Goal: Task Accomplishment & Management: Manage account settings

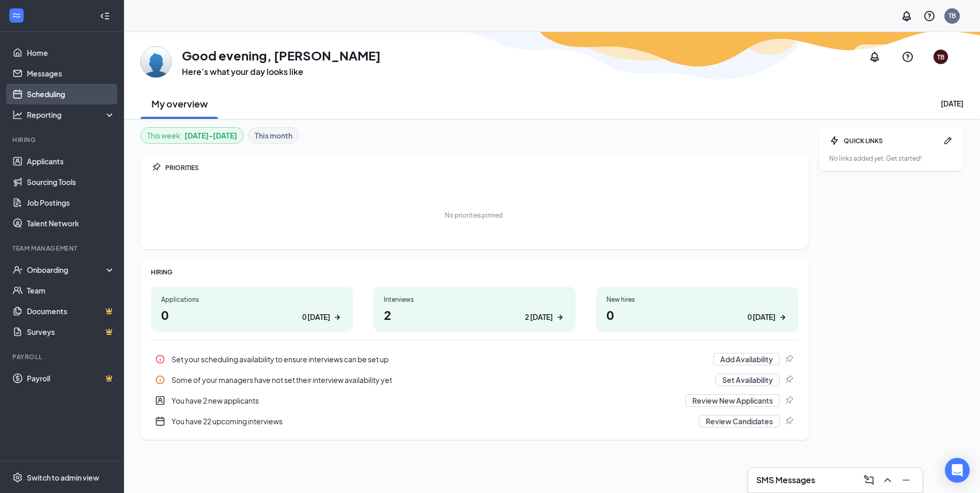
click at [48, 89] on link "Scheduling" at bounding box center [71, 94] width 88 height 21
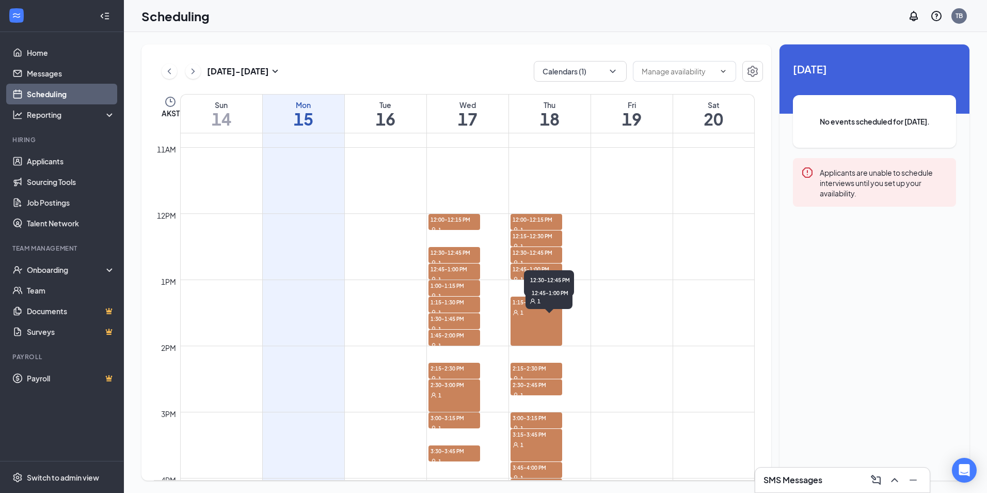
scroll to position [714, 0]
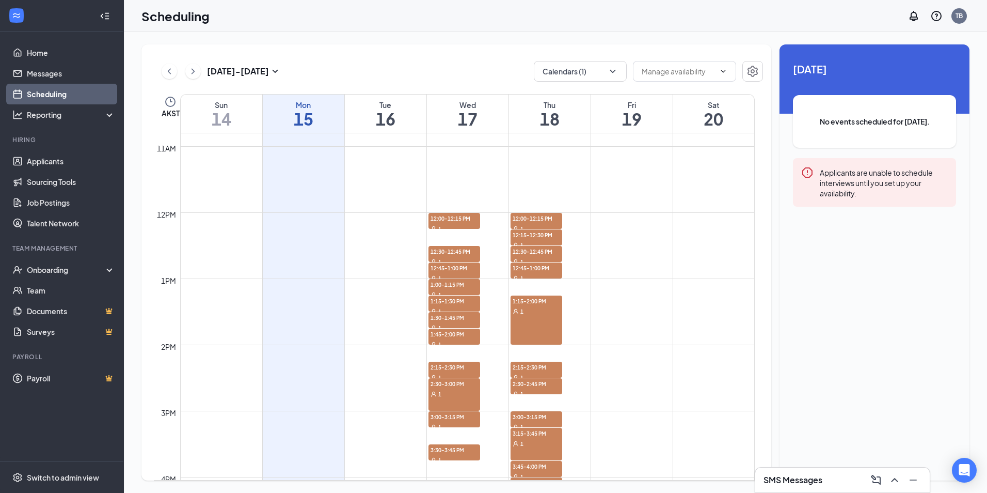
click at [468, 112] on h1 "17" at bounding box center [468, 119] width 82 height 18
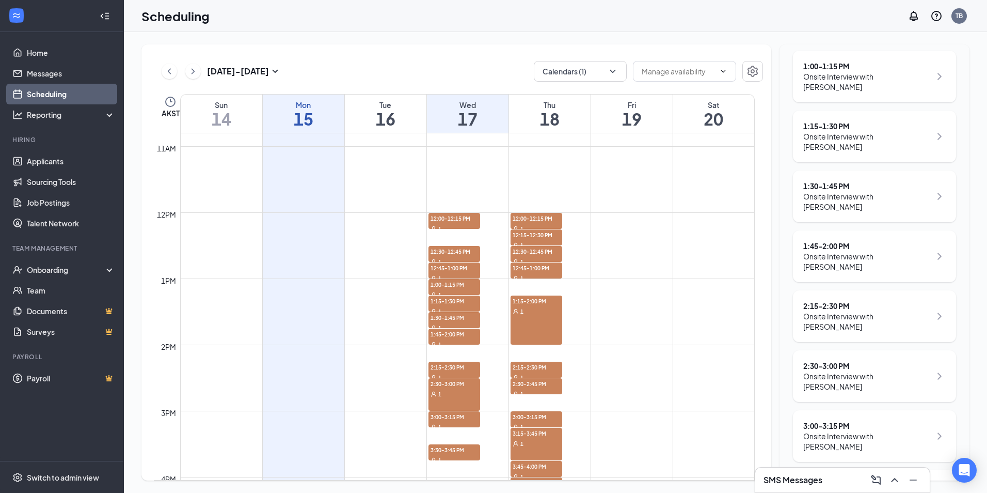
scroll to position [353, 0]
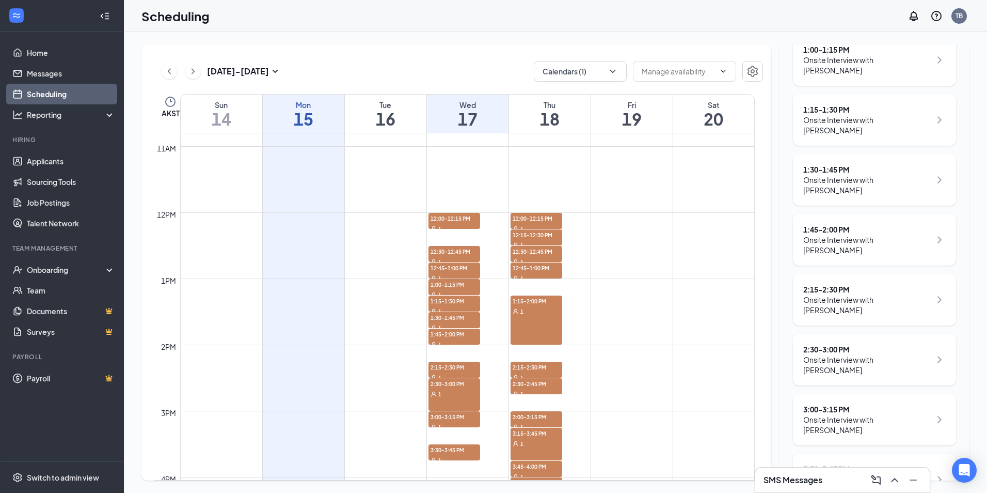
click at [550, 118] on h1 "18" at bounding box center [550, 119] width 82 height 18
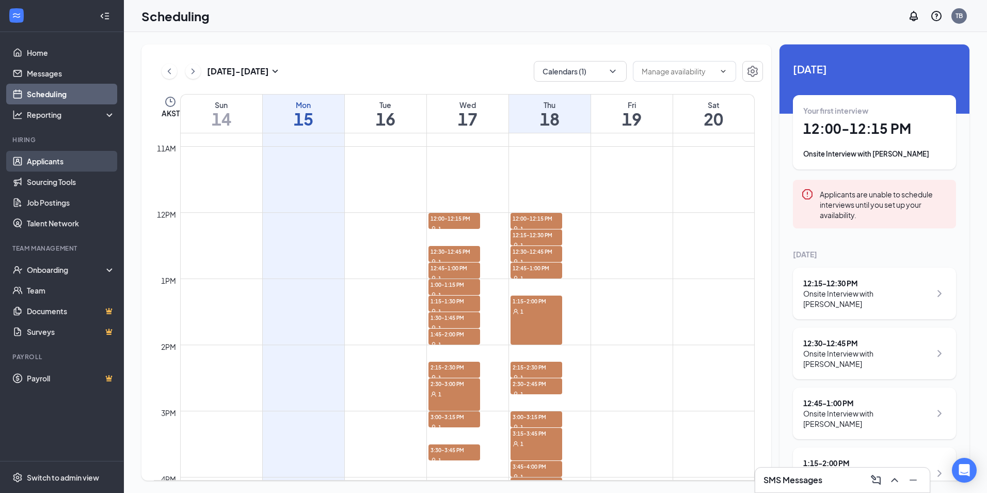
click at [31, 162] on link "Applicants" at bounding box center [71, 161] width 88 height 21
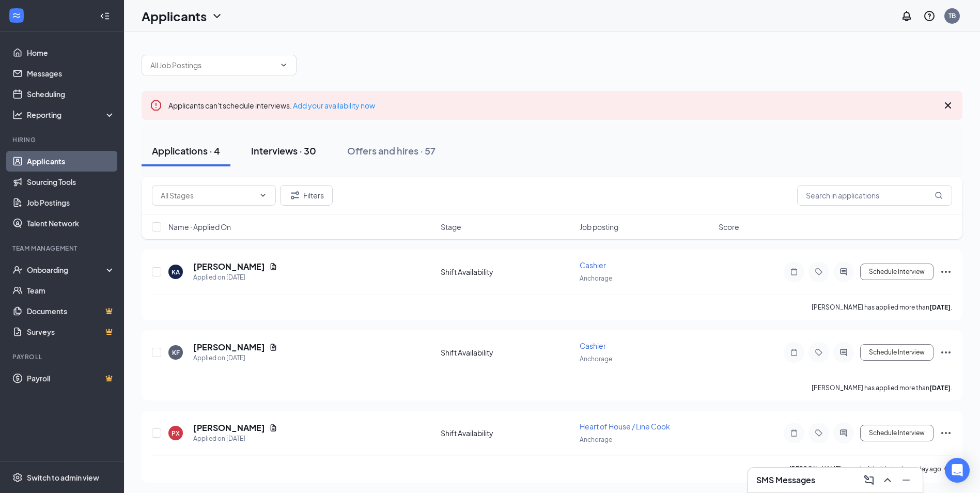
click at [285, 149] on div "Interviews · 30" at bounding box center [283, 150] width 65 height 13
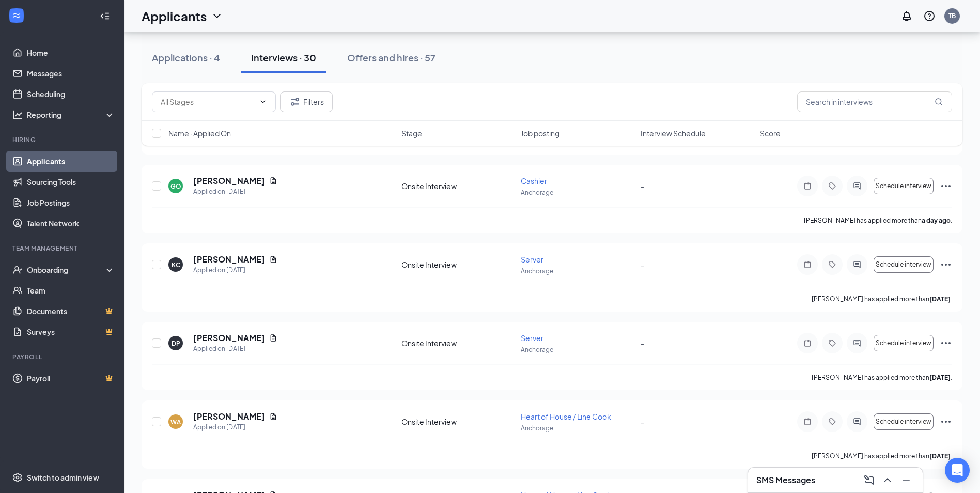
scroll to position [203, 0]
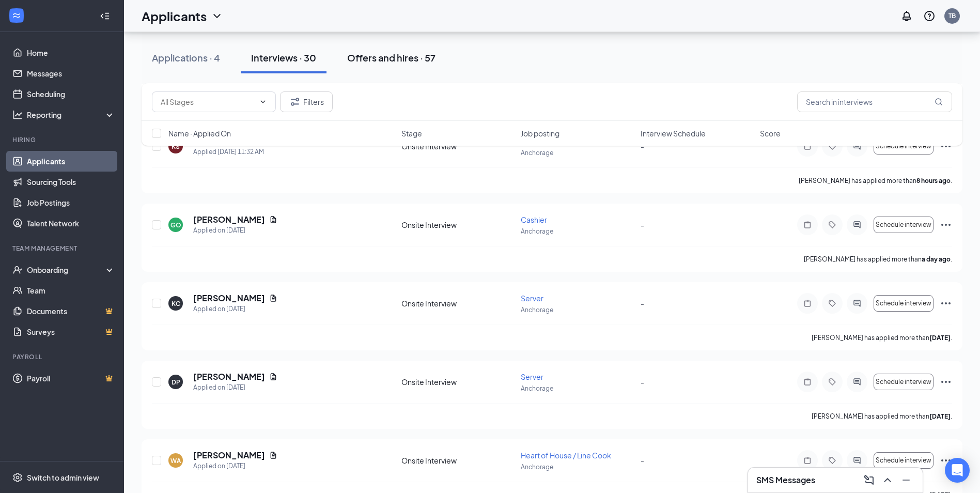
click at [388, 60] on div "Offers and hires · 57" at bounding box center [391, 57] width 88 height 13
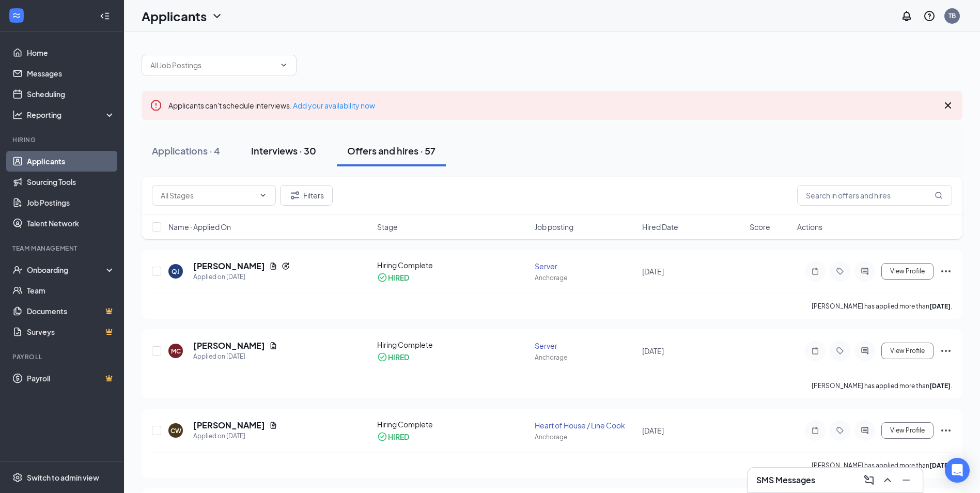
click at [268, 152] on div "Interviews · 30" at bounding box center [283, 150] width 65 height 13
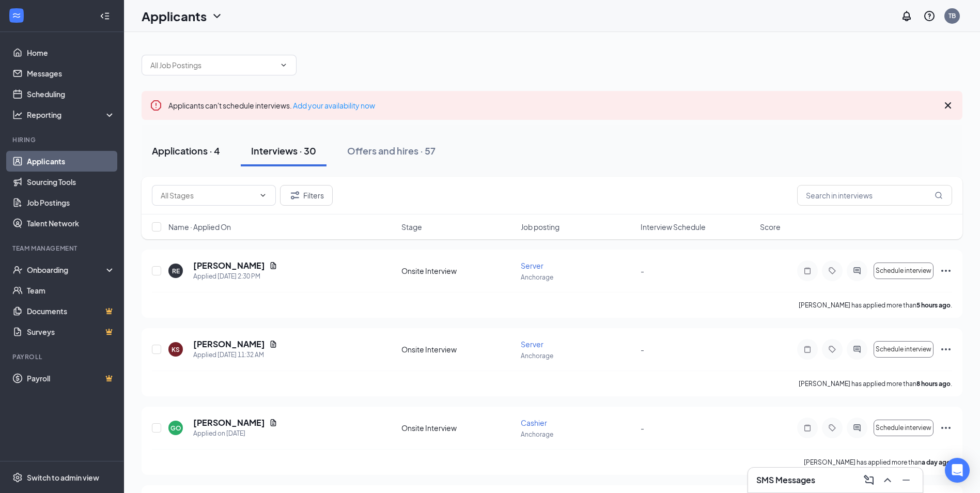
click at [193, 153] on div "Applications · 4" at bounding box center [186, 150] width 68 height 13
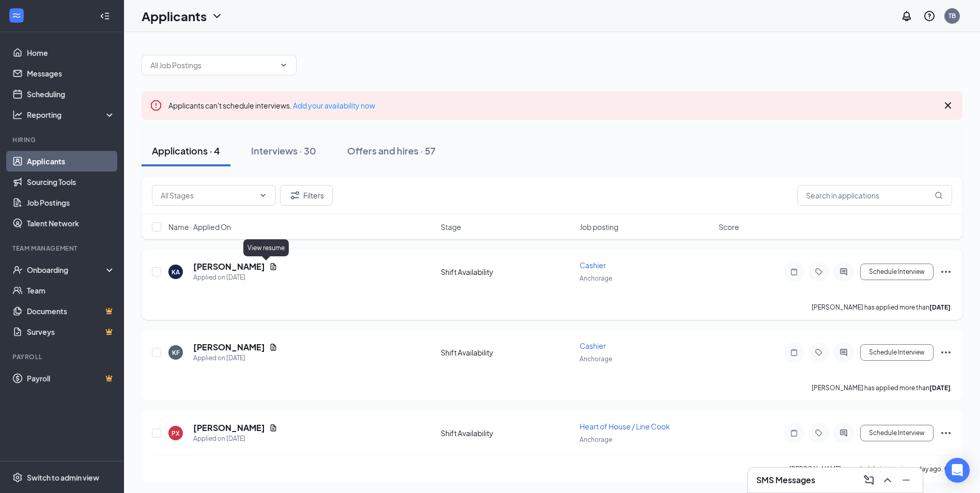
click at [269, 265] on icon "Document" at bounding box center [273, 266] width 8 height 8
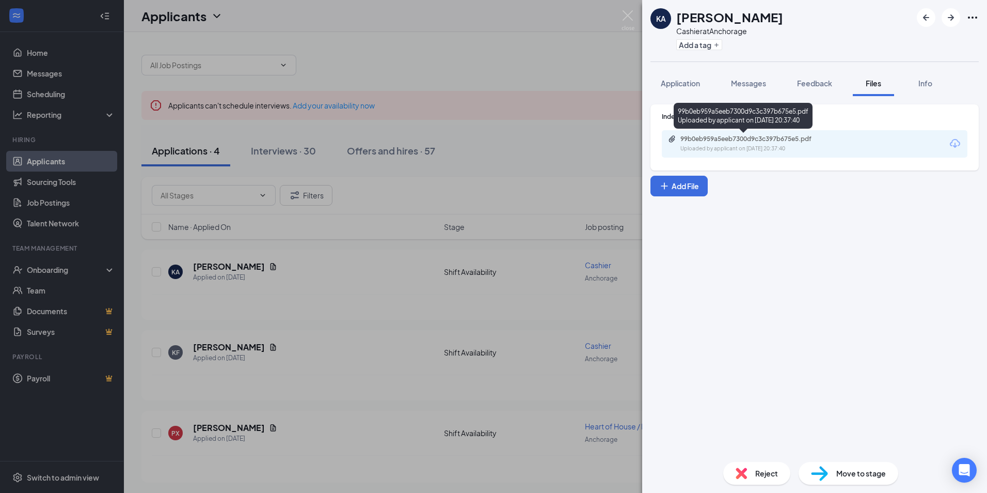
click at [716, 143] on div "99b0eb959a5eeb7300d9c3c397b675e5.pdf Uploaded by applicant on [DATE] 20:37:40" at bounding box center [751, 144] width 167 height 18
click at [271, 348] on div "KA [PERSON_NAME] Cashier at Anchorage Add a tag Application Messages Feedback F…" at bounding box center [493, 246] width 987 height 493
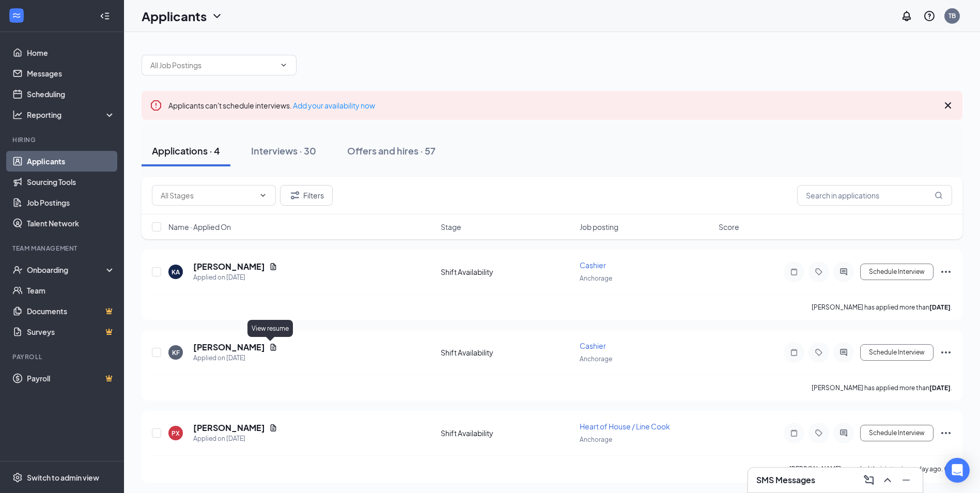
click at [271, 348] on icon "Document" at bounding box center [273, 347] width 8 height 8
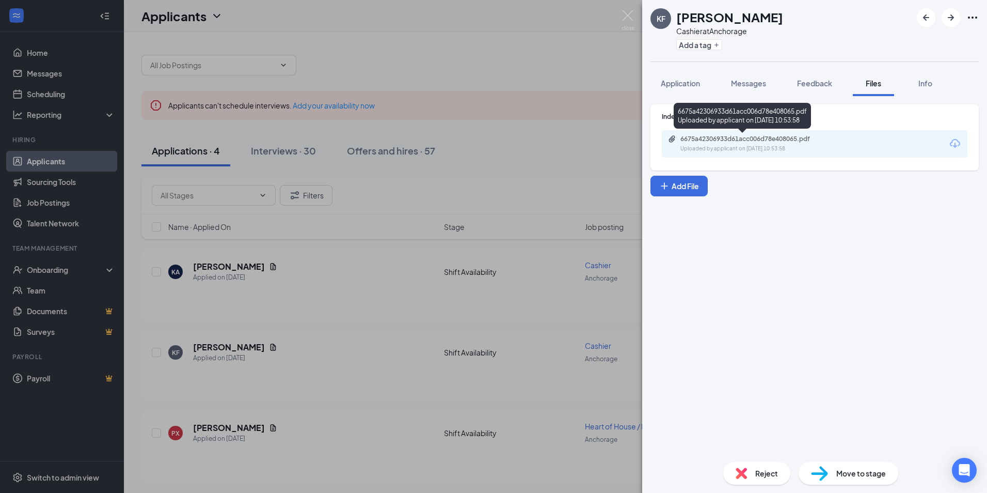
click at [712, 142] on div "6675a42306933d61acc006d78e408065.pdf" at bounding box center [753, 139] width 145 height 8
click at [244, 425] on div "KF [PERSON_NAME] at Anchorage Add a tag Application Messages Feedback Files Inf…" at bounding box center [493, 246] width 987 height 493
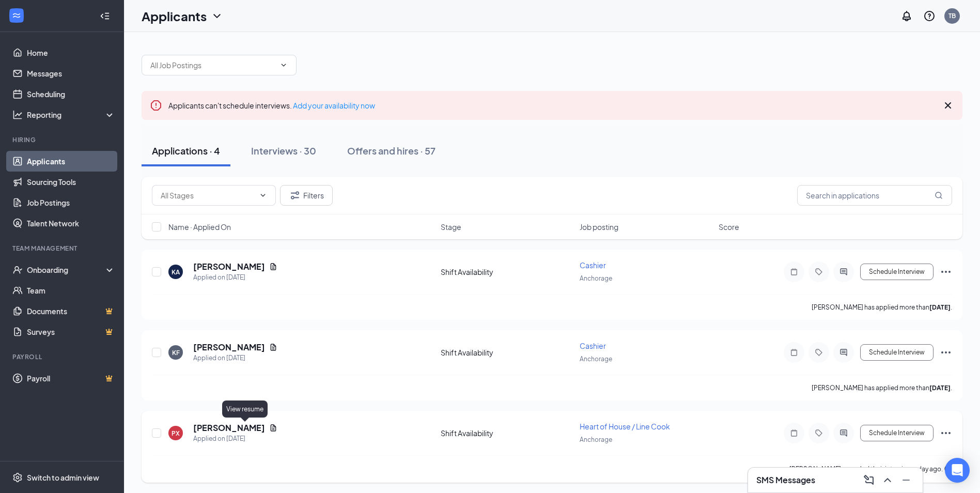
click at [271, 428] on icon "Document" at bounding box center [274, 427] width 6 height 7
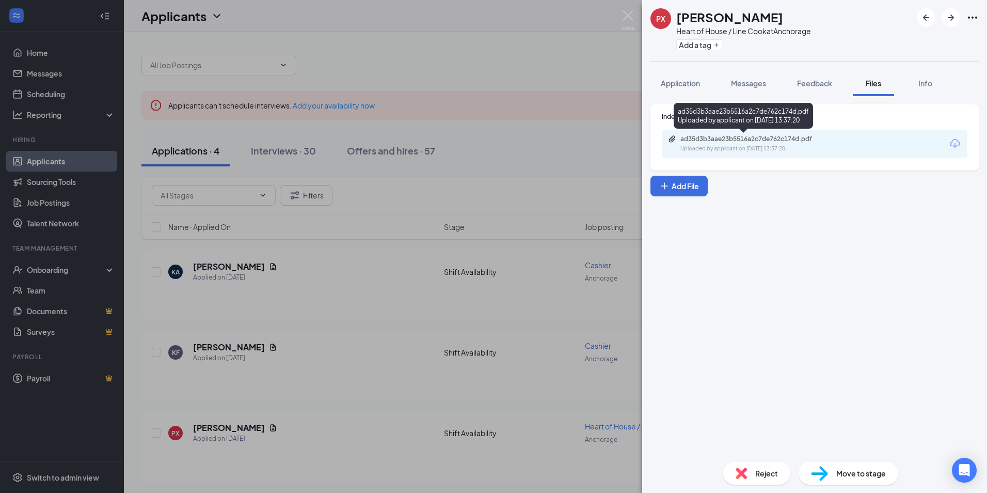
click at [751, 140] on div "ad35d3b3aae23b5516a2c7de762c174d.pdf" at bounding box center [753, 139] width 145 height 8
click at [363, 424] on div "PX [PERSON_NAME] Heart of House / Line Cook at [GEOGRAPHIC_DATA] Add a tag Appl…" at bounding box center [493, 246] width 987 height 493
